Goal: Task Accomplishment & Management: Use online tool/utility

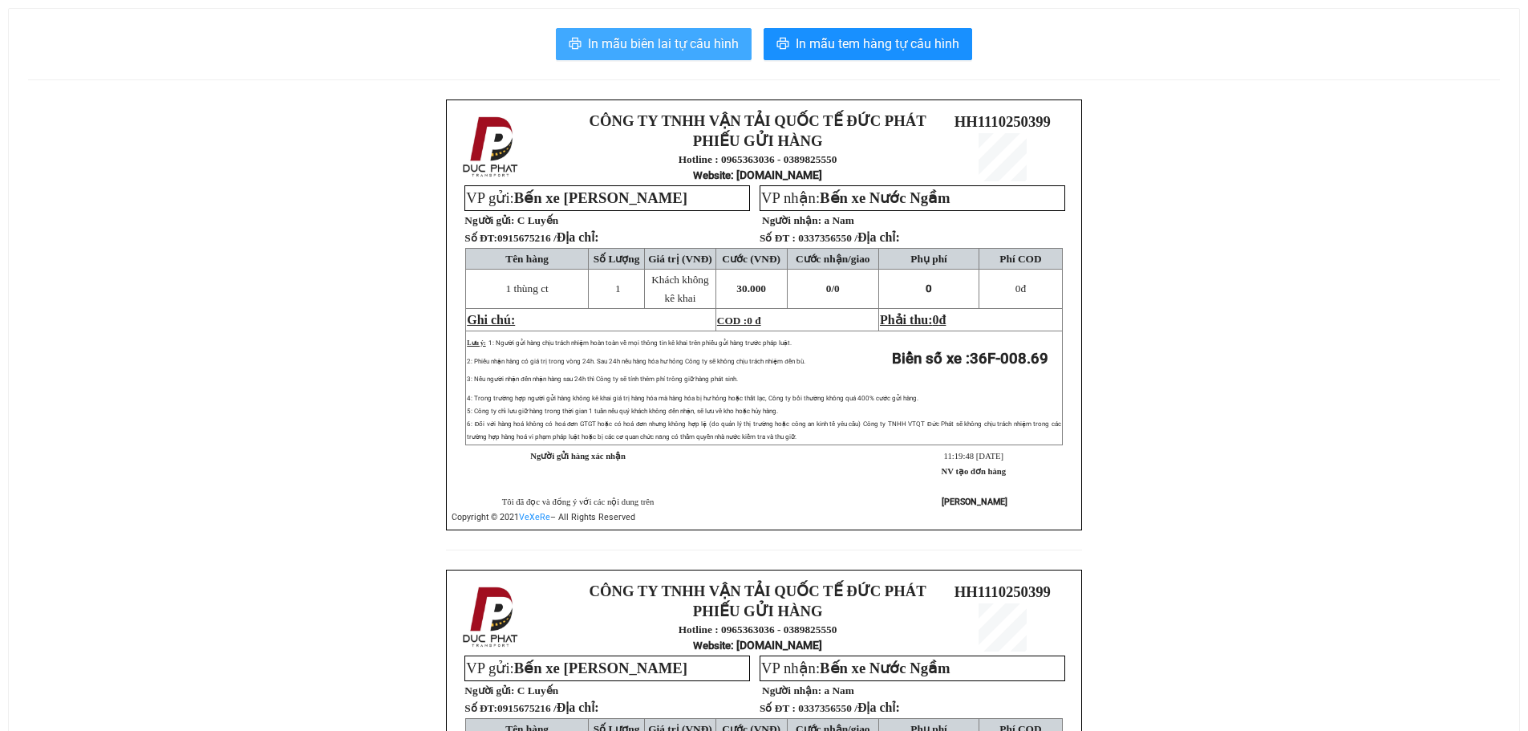
click at [719, 43] on span "In mẫu biên lai tự cấu hình" at bounding box center [663, 44] width 151 height 20
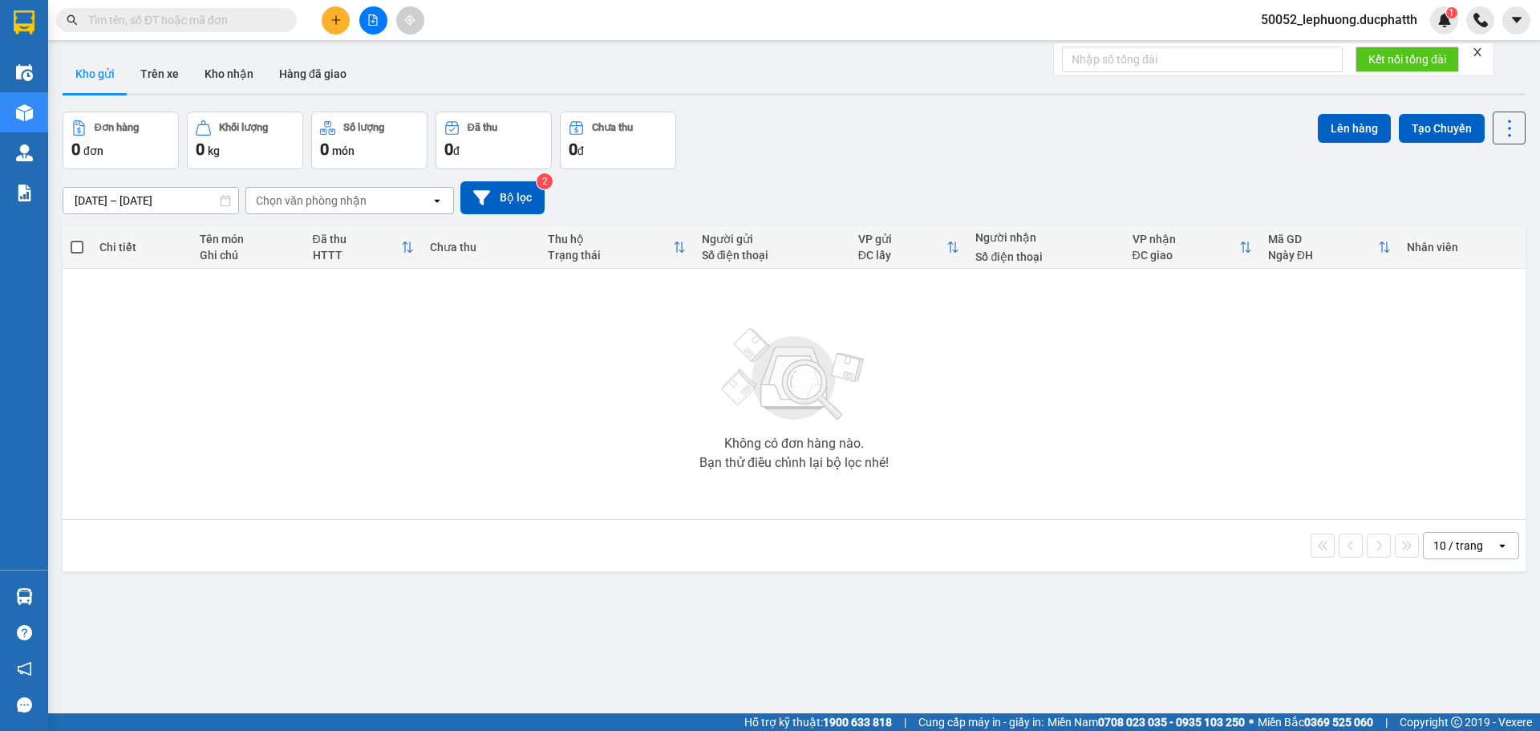
click at [377, 26] on button at bounding box center [373, 20] width 28 height 28
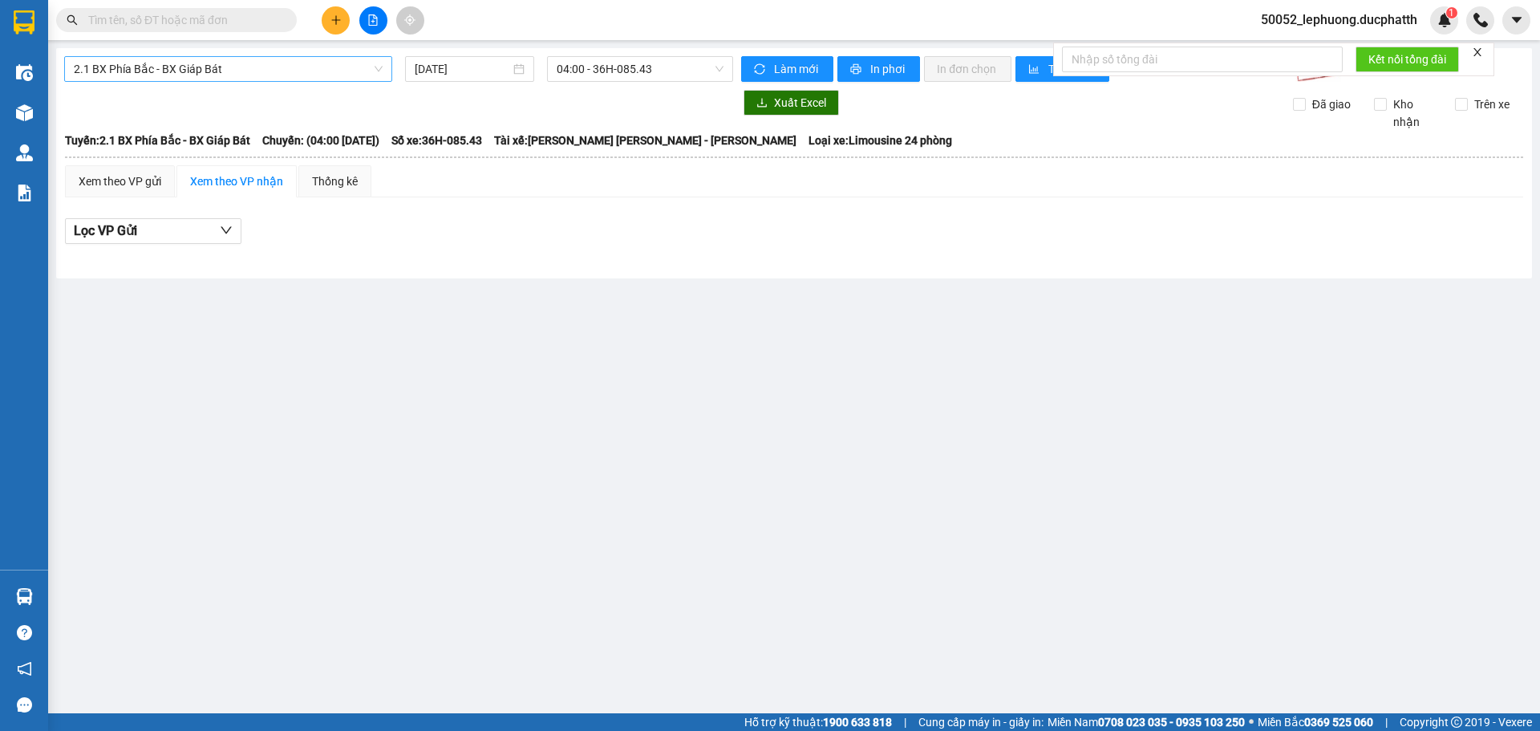
click at [258, 75] on span "2.1 BX Phía Bắc - BX Giáp Bát" at bounding box center [228, 69] width 309 height 24
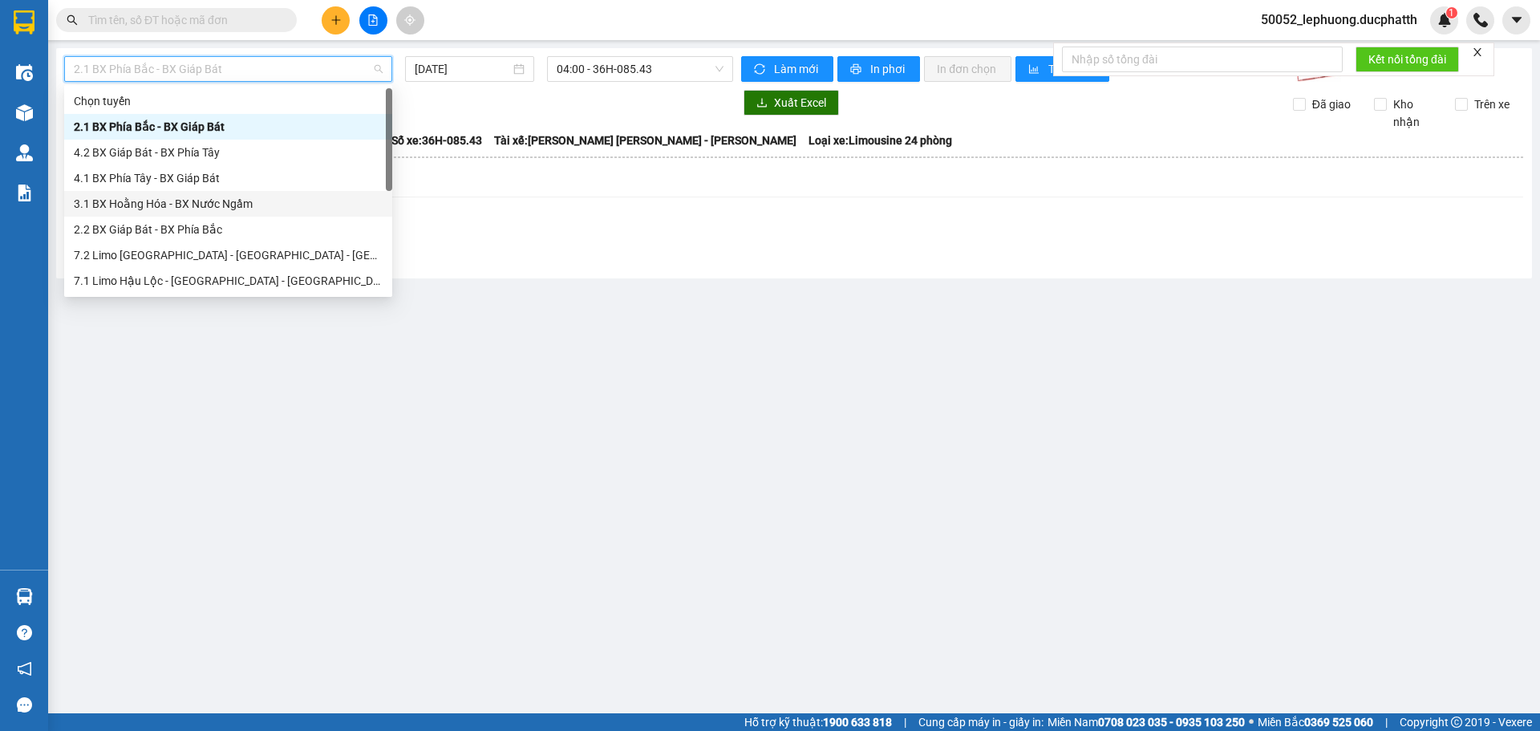
click at [198, 213] on div "3.1 BX Hoằng Hóa - BX Nước Ngầm" at bounding box center [228, 204] width 328 height 26
type input "[DATE]"
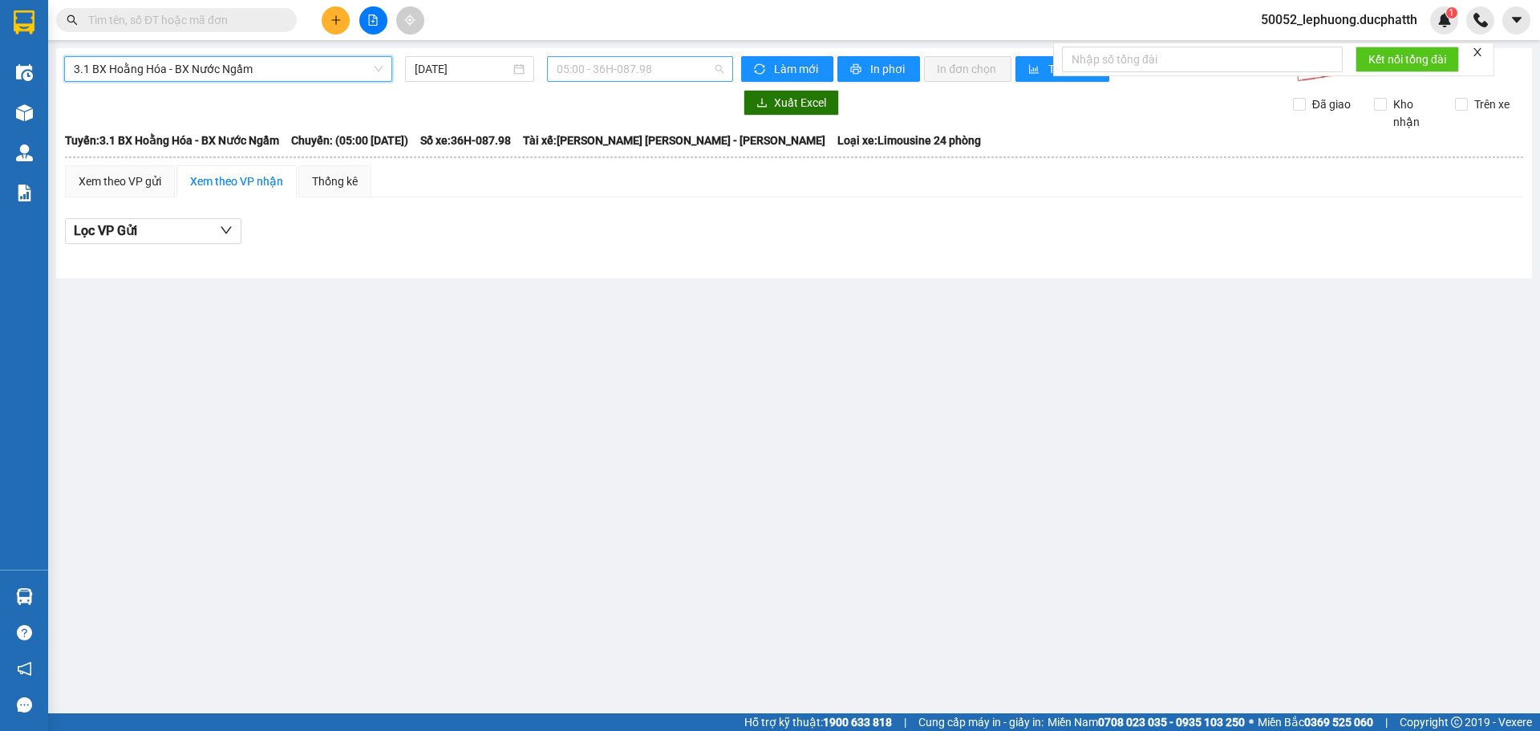
click at [670, 71] on span "05:00 - 36H-087.98" at bounding box center [640, 69] width 167 height 24
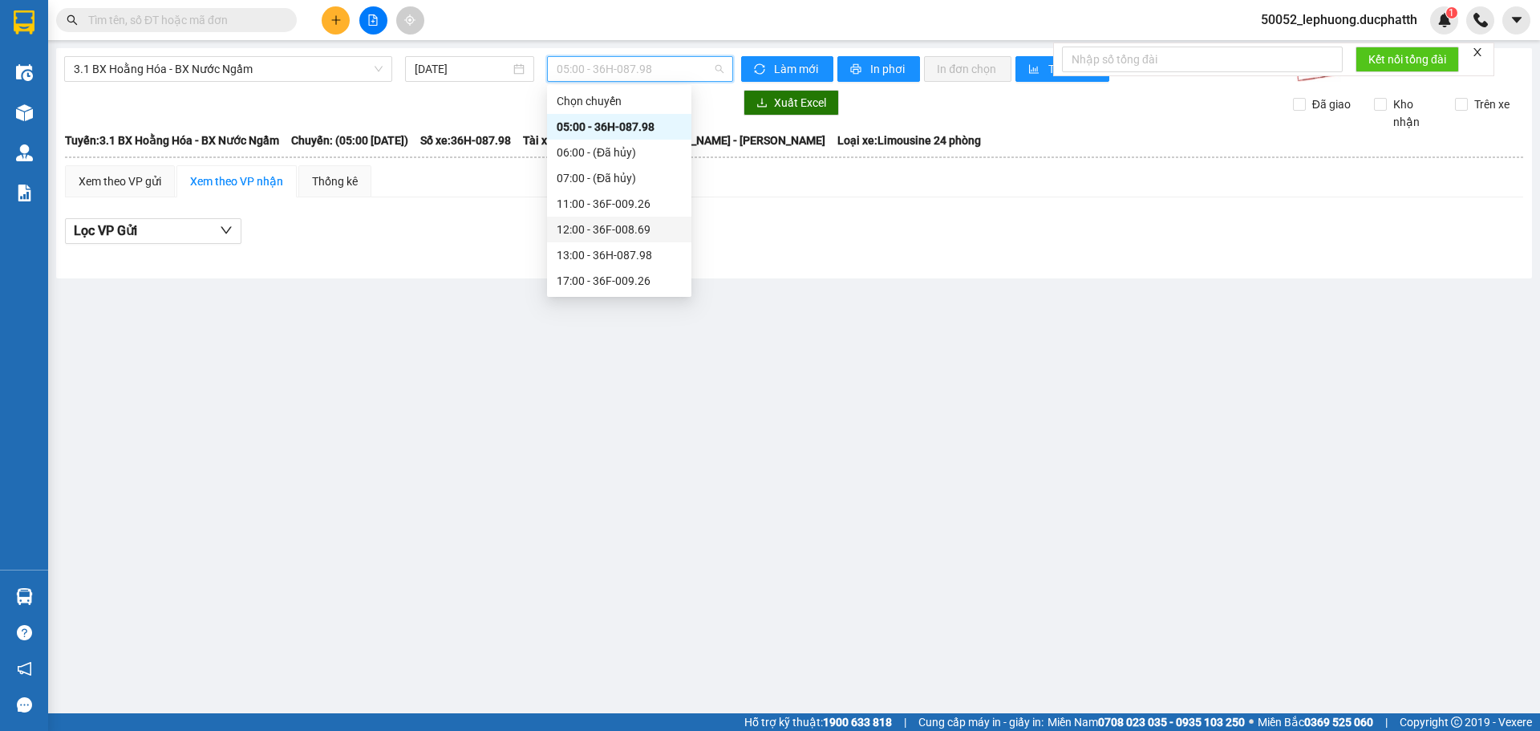
click at [626, 229] on div "12:00 - 36F-008.69" at bounding box center [619, 230] width 125 height 18
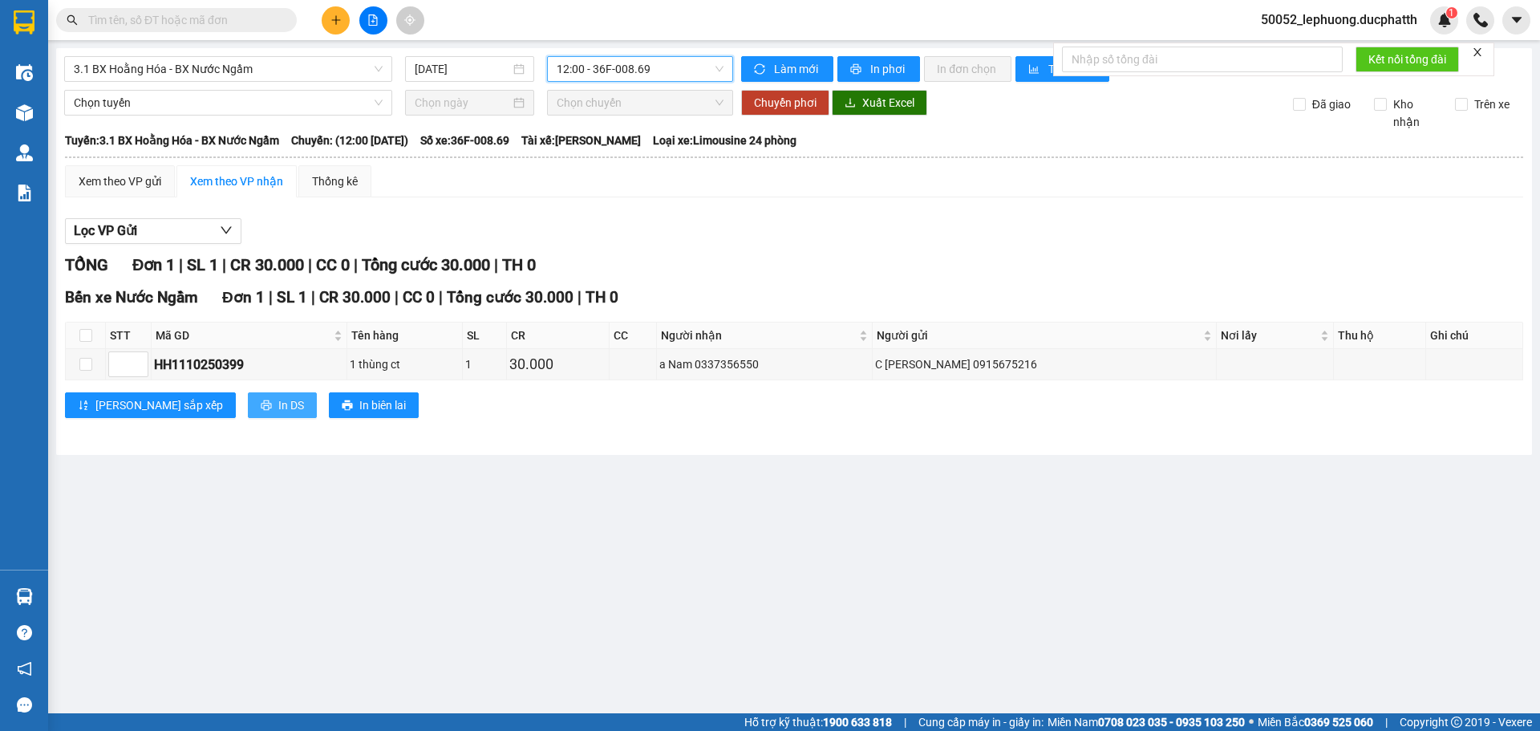
click at [278, 407] on span "In DS" at bounding box center [291, 405] width 26 height 18
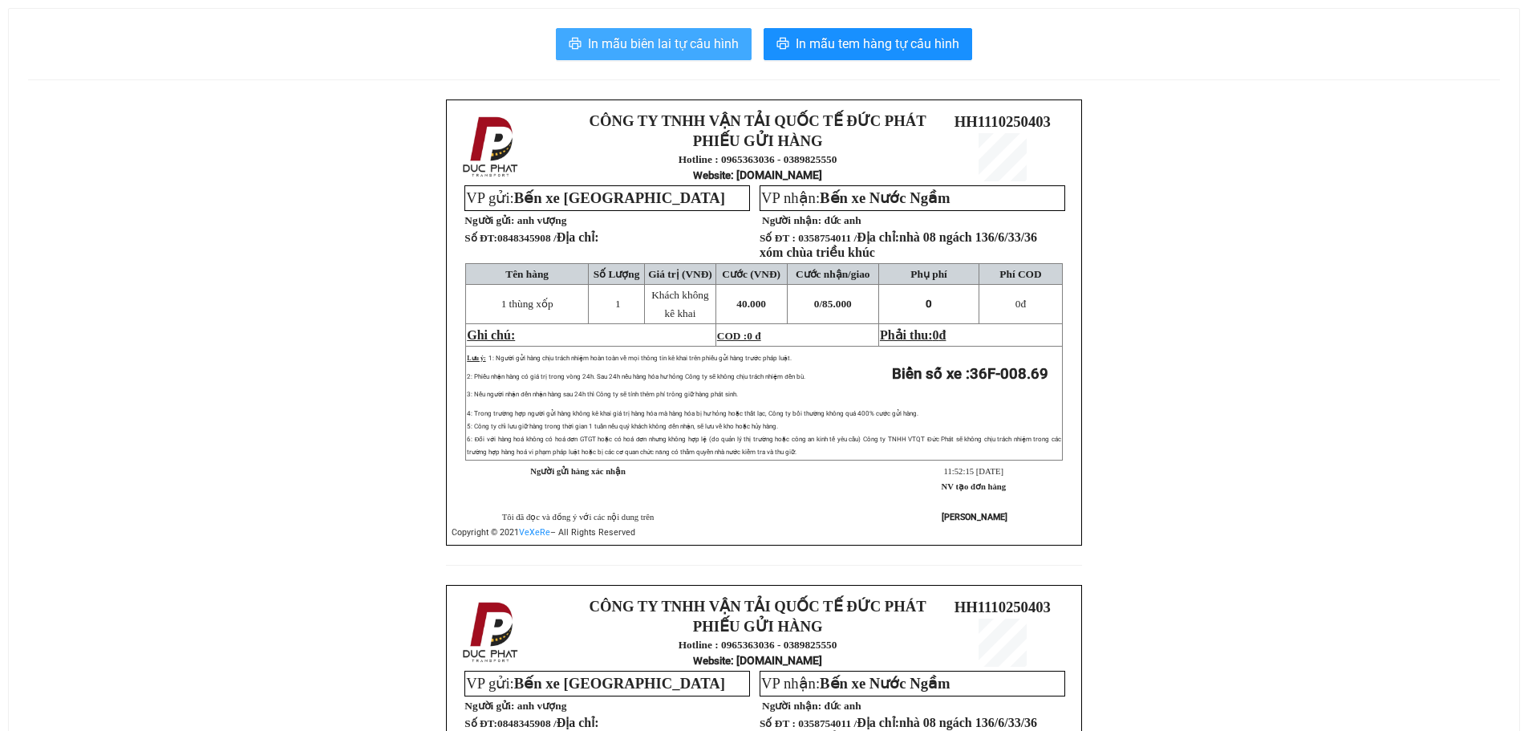
click at [660, 32] on button "In mẫu biên lai tự cấu hình" at bounding box center [654, 44] width 196 height 32
